Goal: Navigation & Orientation: Find specific page/section

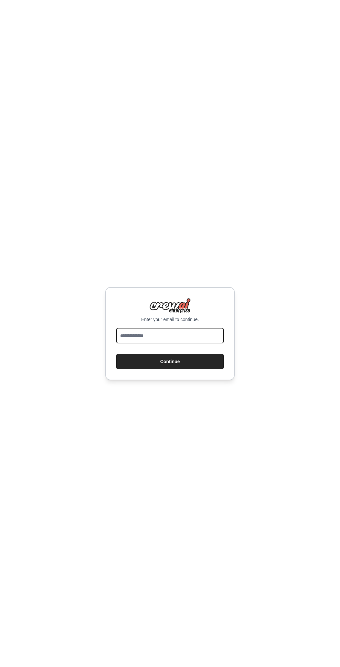
click at [190, 338] on input "email" at bounding box center [170, 336] width 108 height 16
type input "**********"
click at [178, 359] on button "Continue" at bounding box center [170, 362] width 108 height 16
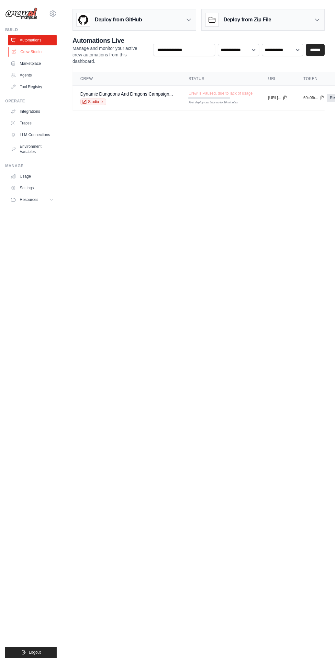
click at [30, 51] on link "Crew Studio" at bounding box center [32, 52] width 49 height 10
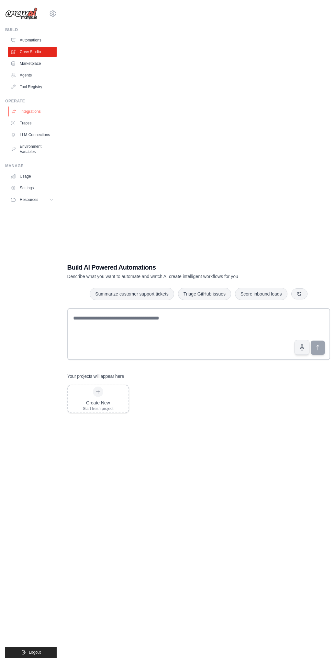
click at [26, 109] on link "Integrations" at bounding box center [32, 111] width 49 height 10
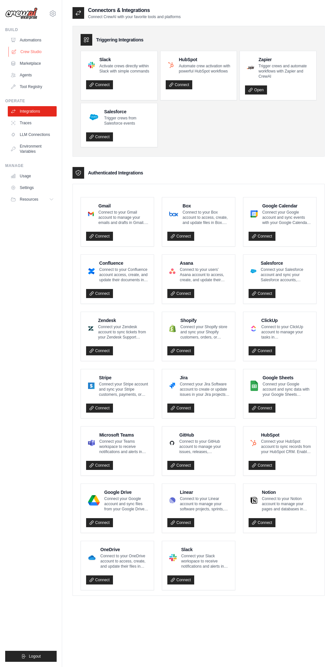
click at [32, 51] on link "Crew Studio" at bounding box center [32, 52] width 49 height 10
